Goal: Use online tool/utility: Use online tool/utility

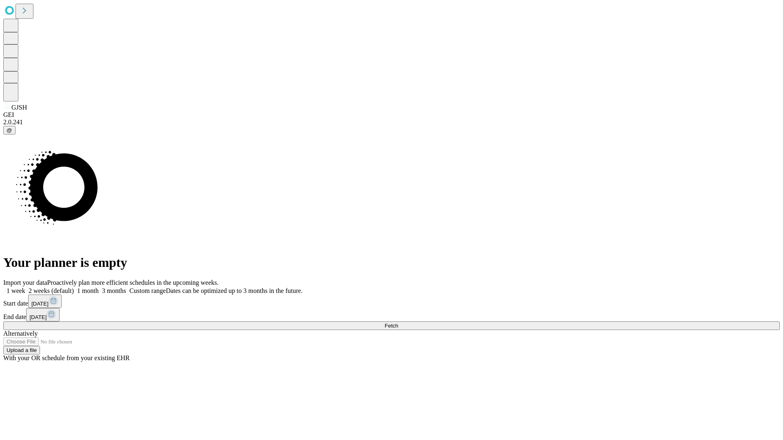
click at [398, 323] on span "Fetch" at bounding box center [391, 326] width 13 height 6
